Goal: Entertainment & Leisure: Consume media (video, audio)

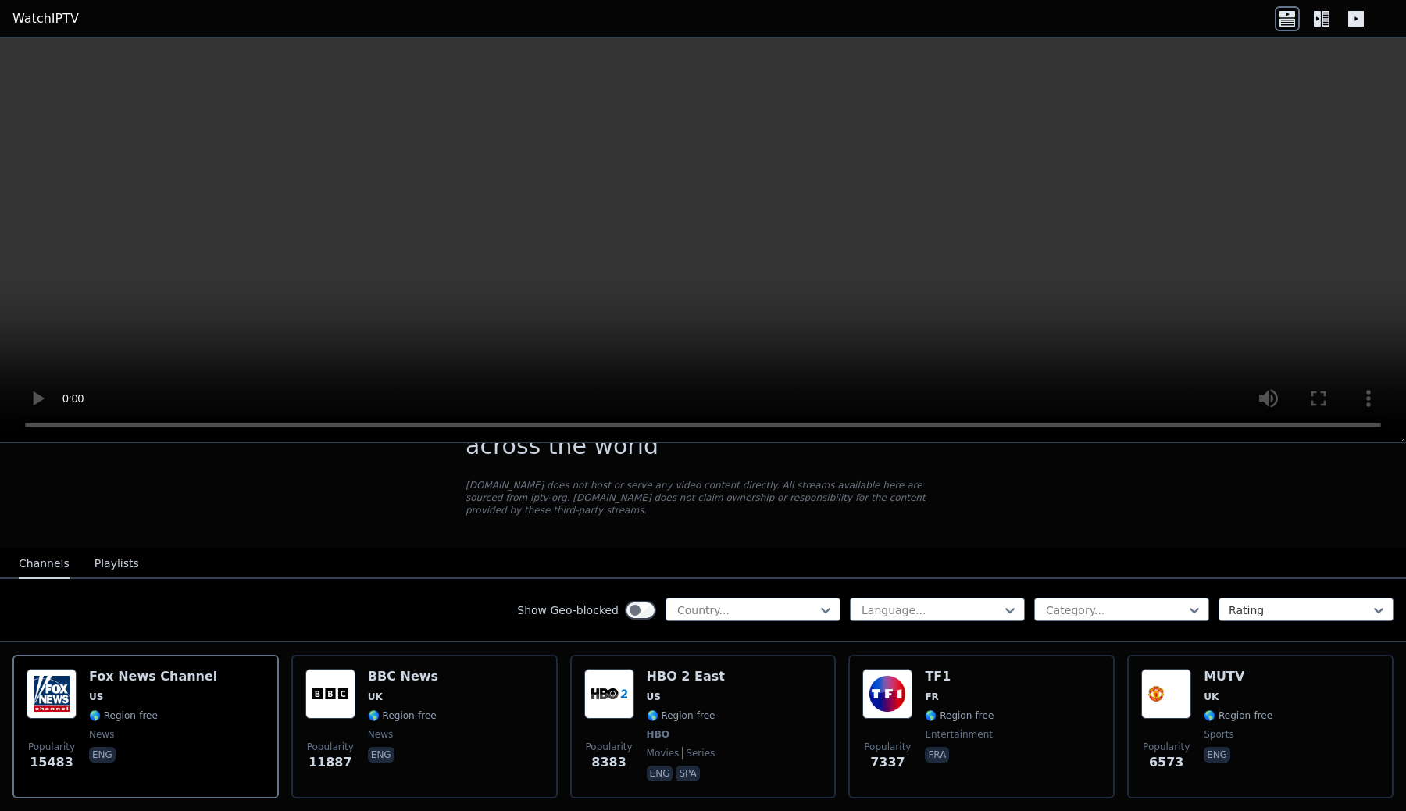
scroll to position [70, 0]
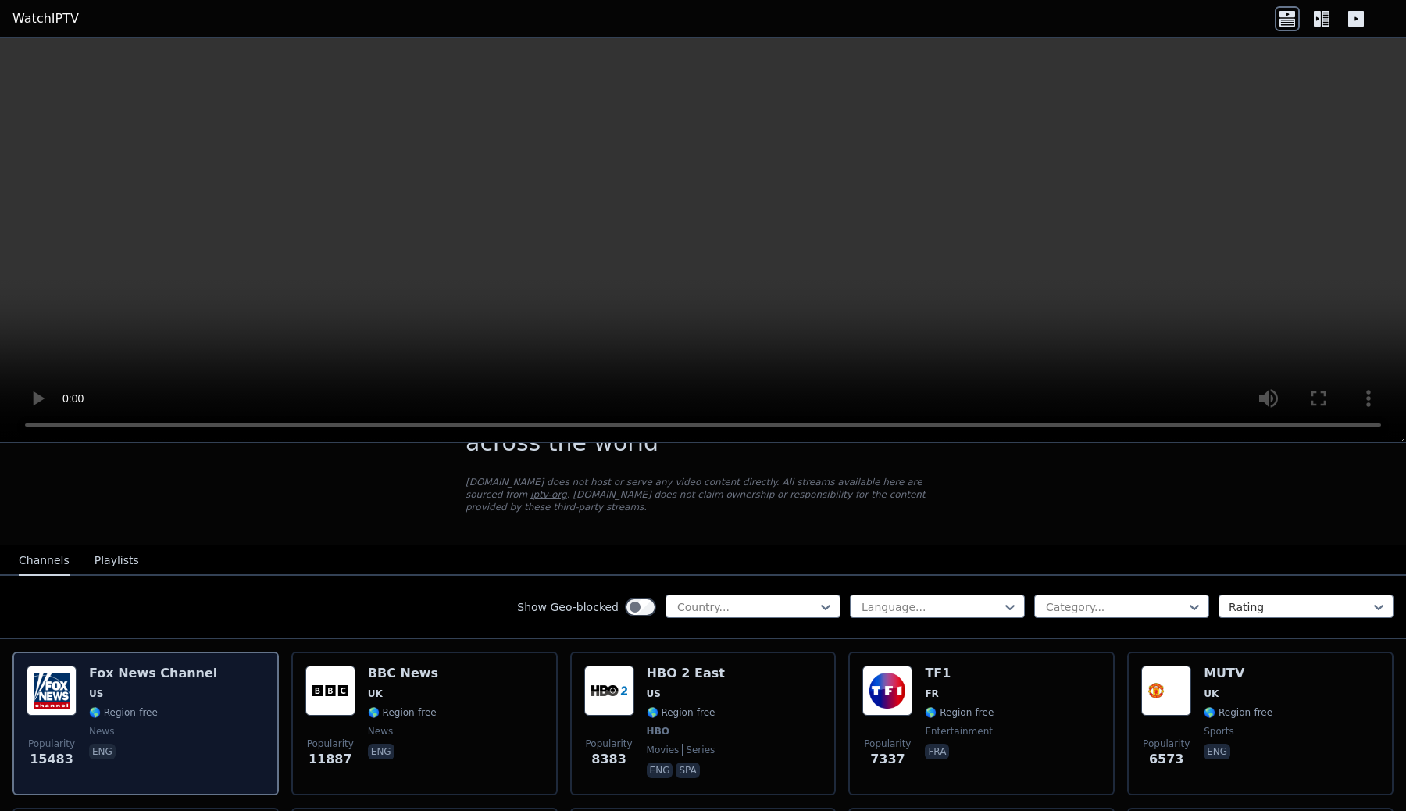
click at [140, 675] on h6 "Fox News Channel" at bounding box center [153, 674] width 128 height 16
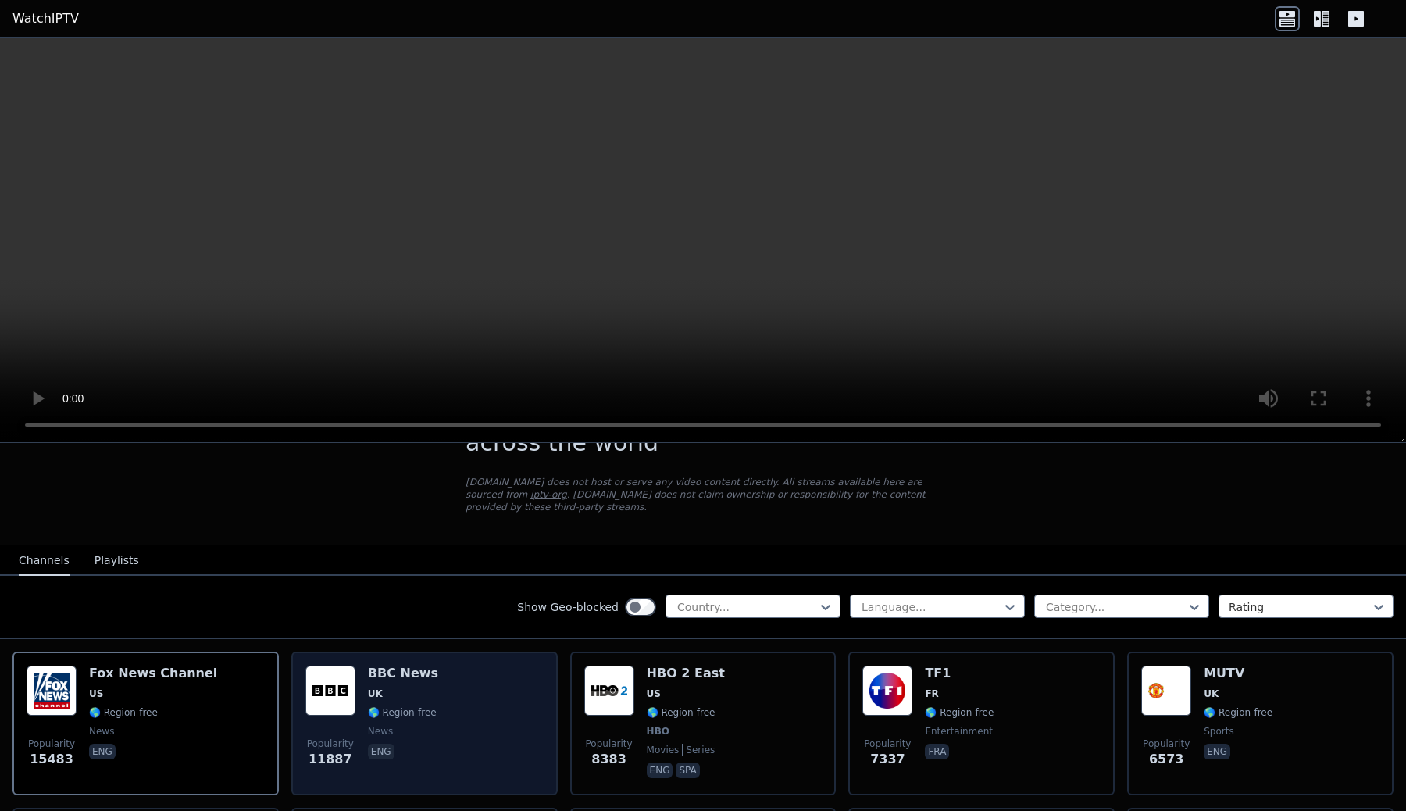
click at [460, 676] on div "Popularity 11887 BBC News UK 🌎 Region-free news eng" at bounding box center [425, 724] width 238 height 116
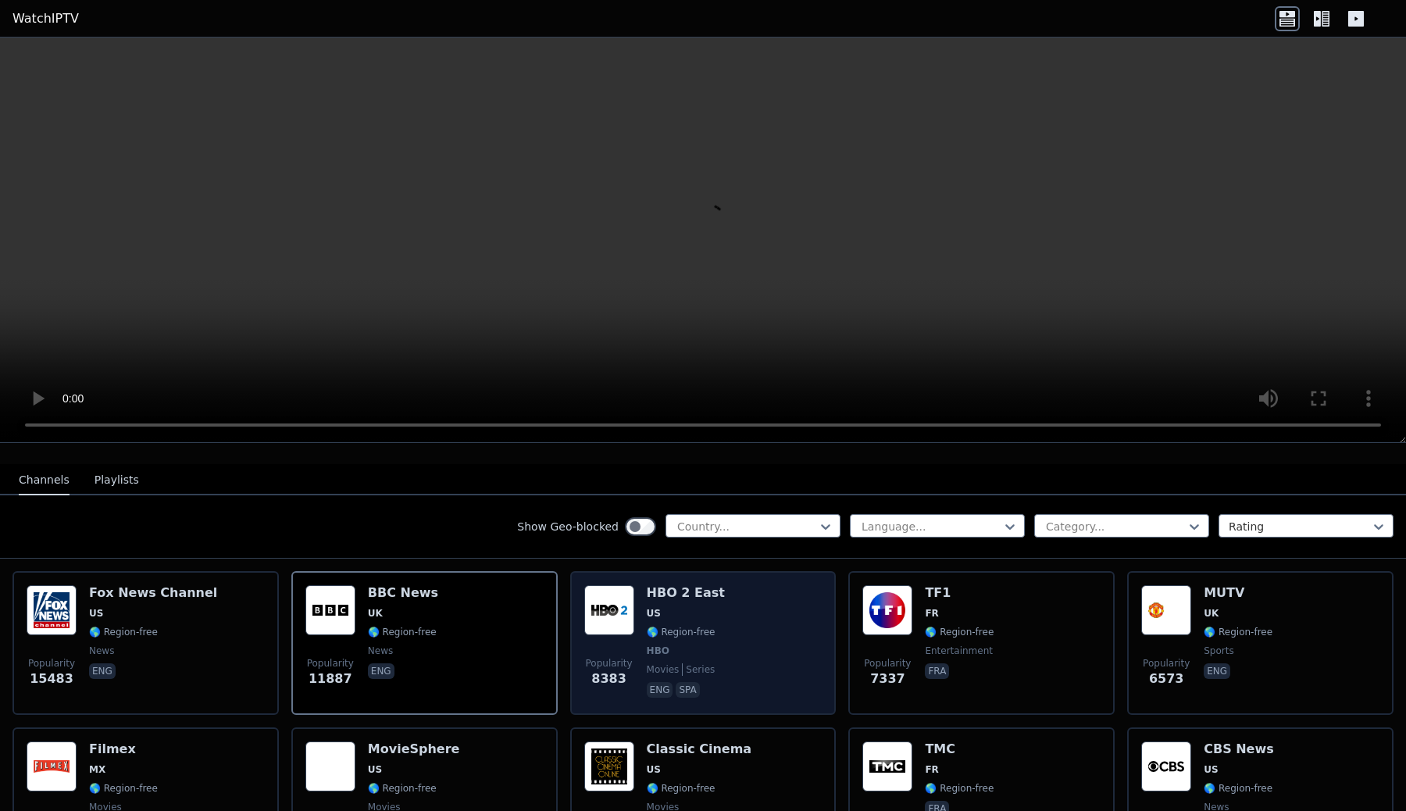
scroll to position [148, 0]
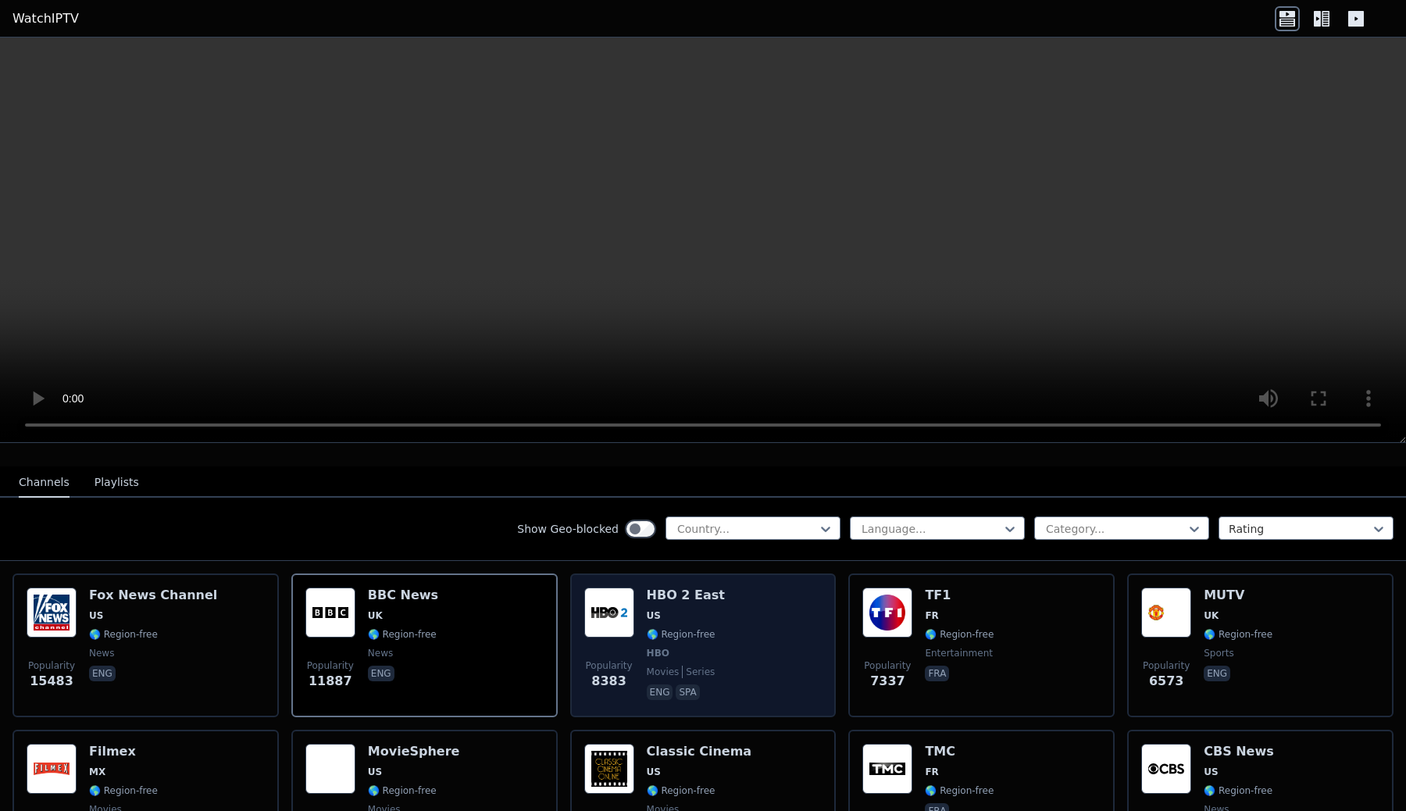
click at [735, 663] on div "Popularity 8383 HBO 2 East US 🌎 Region-free HBO movies series eng spa" at bounding box center [703, 646] width 238 height 116
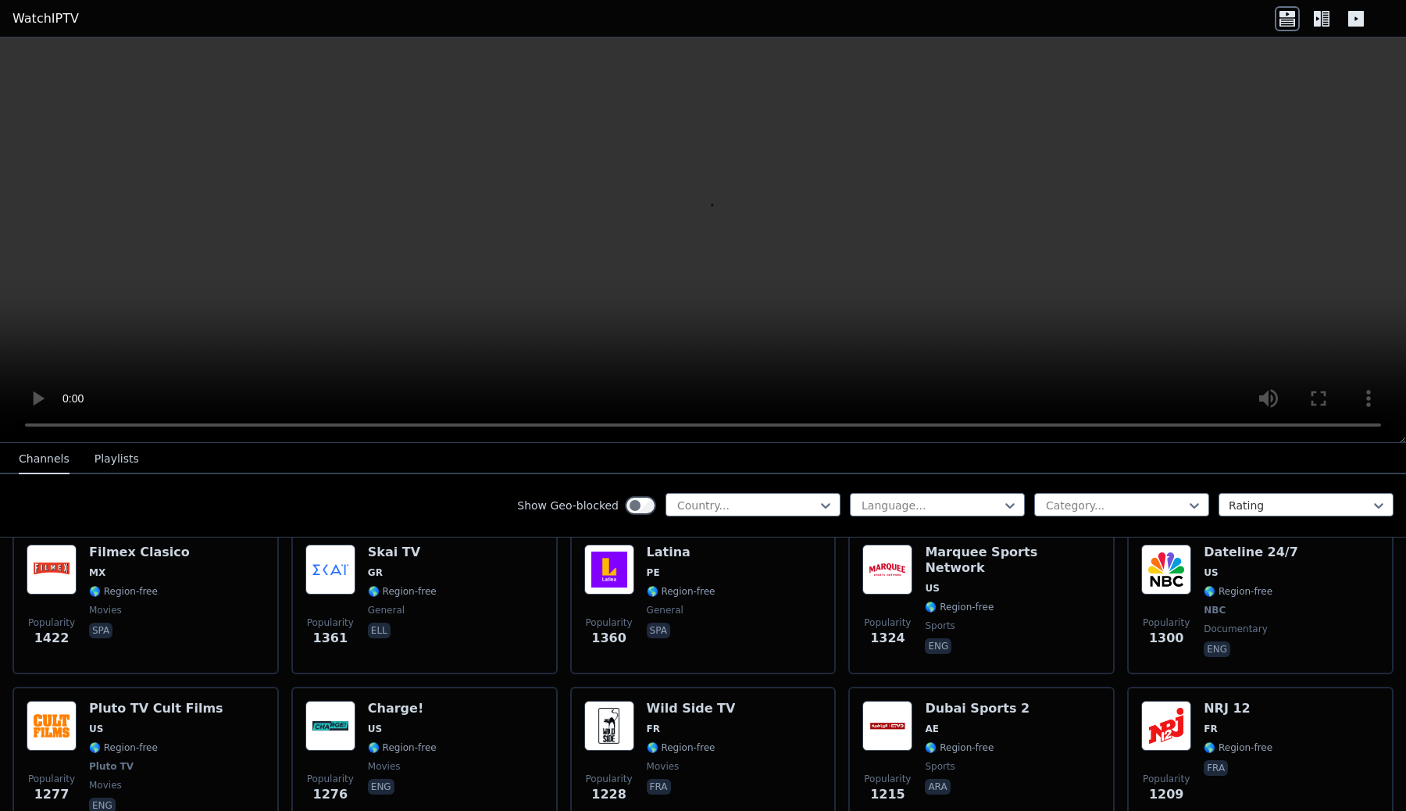
scroll to position [1586, 0]
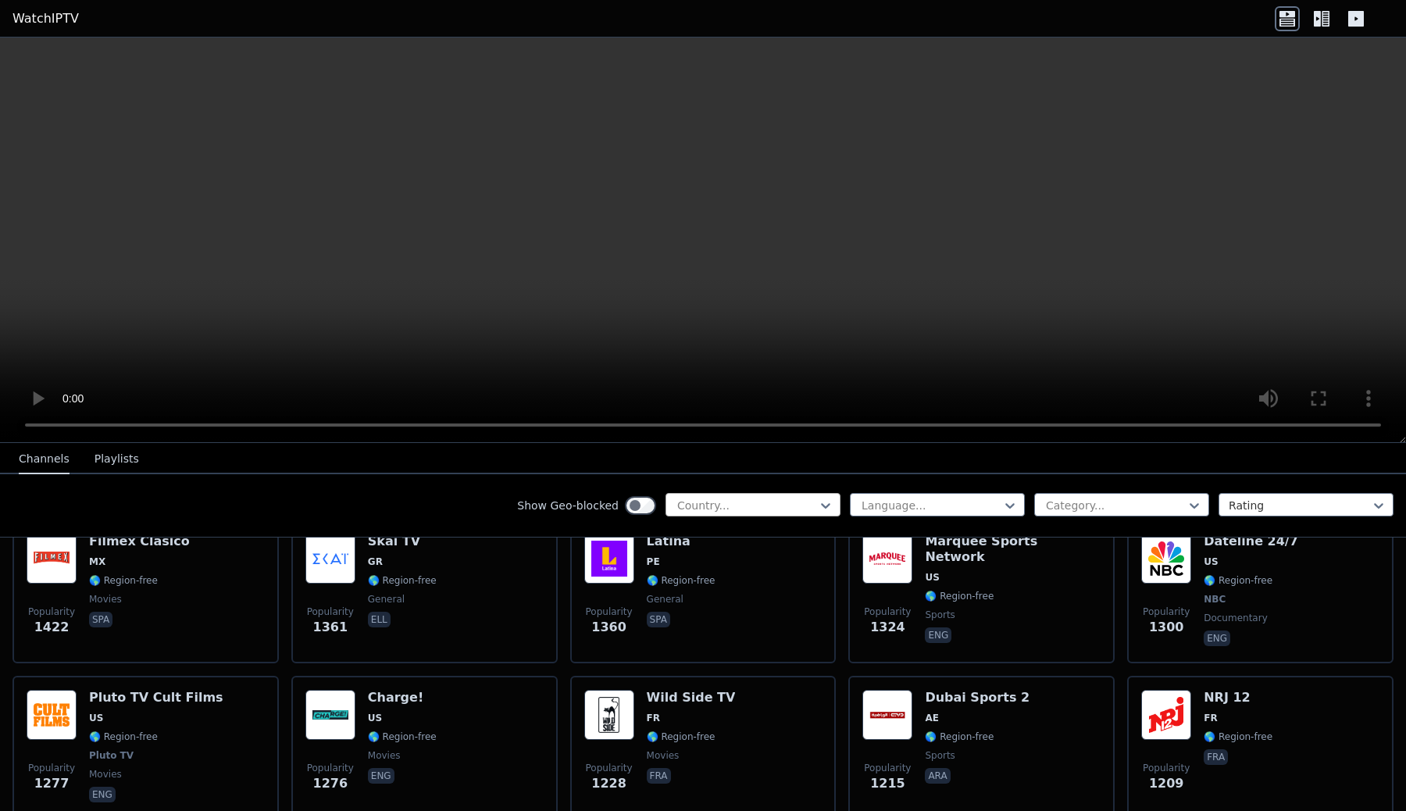
click at [813, 500] on div at bounding box center [747, 506] width 142 height 16
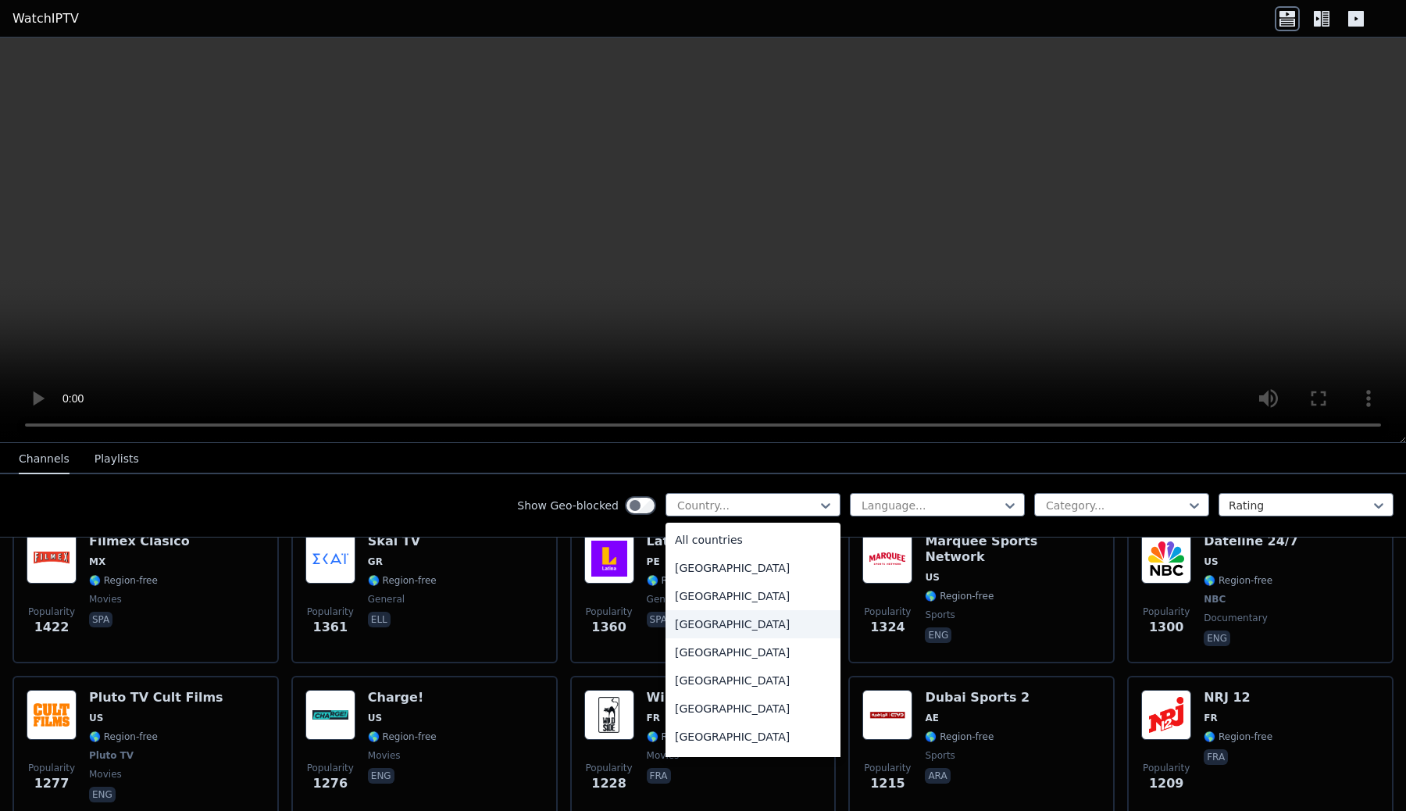
type input "*"
click at [767, 627] on div "[GEOGRAPHIC_DATA]" at bounding box center [753, 624] width 175 height 28
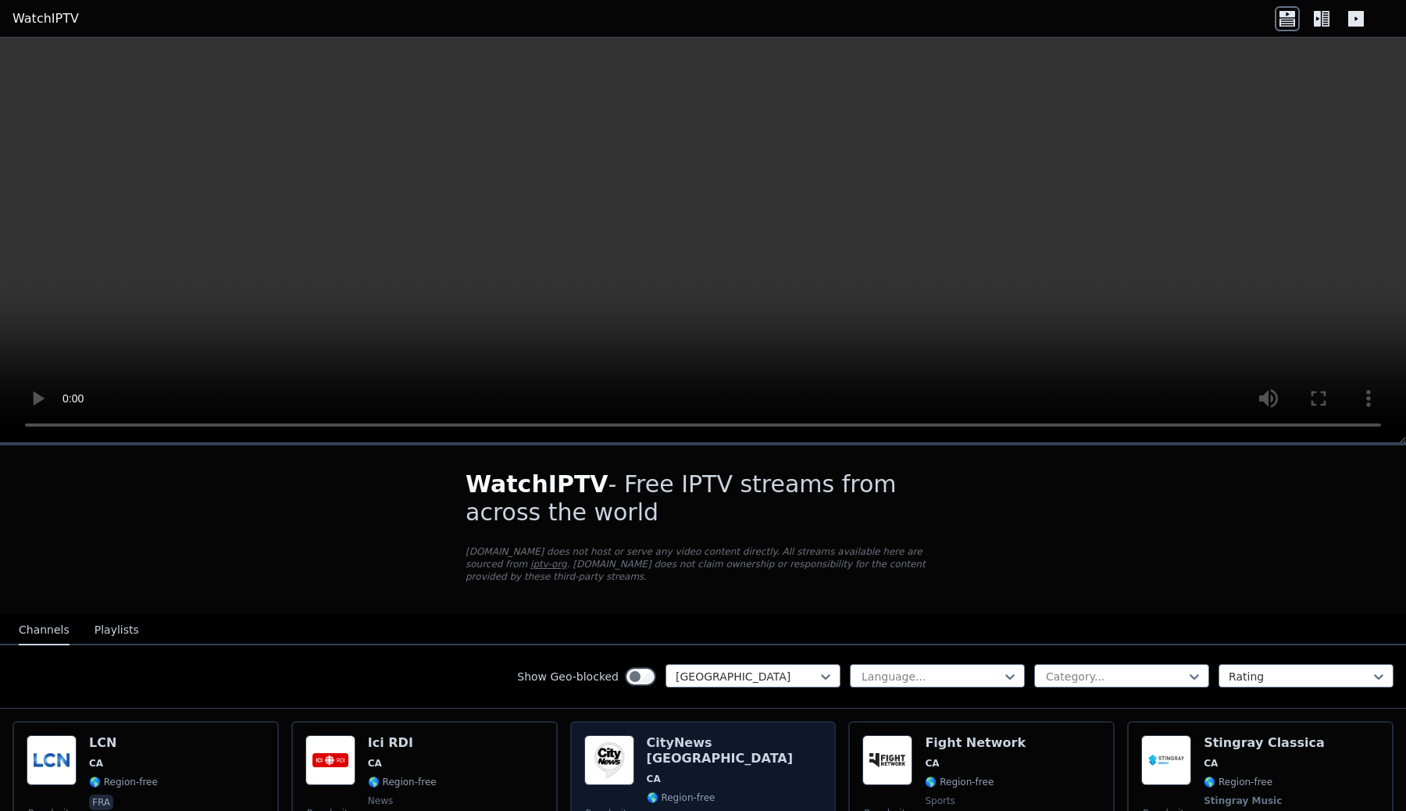
click at [661, 755] on div "CityNews [GEOGRAPHIC_DATA] [GEOGRAPHIC_DATA] 🌎 Region-free news eng" at bounding box center [735, 793] width 176 height 116
